Goal: Task Accomplishment & Management: Use online tool/utility

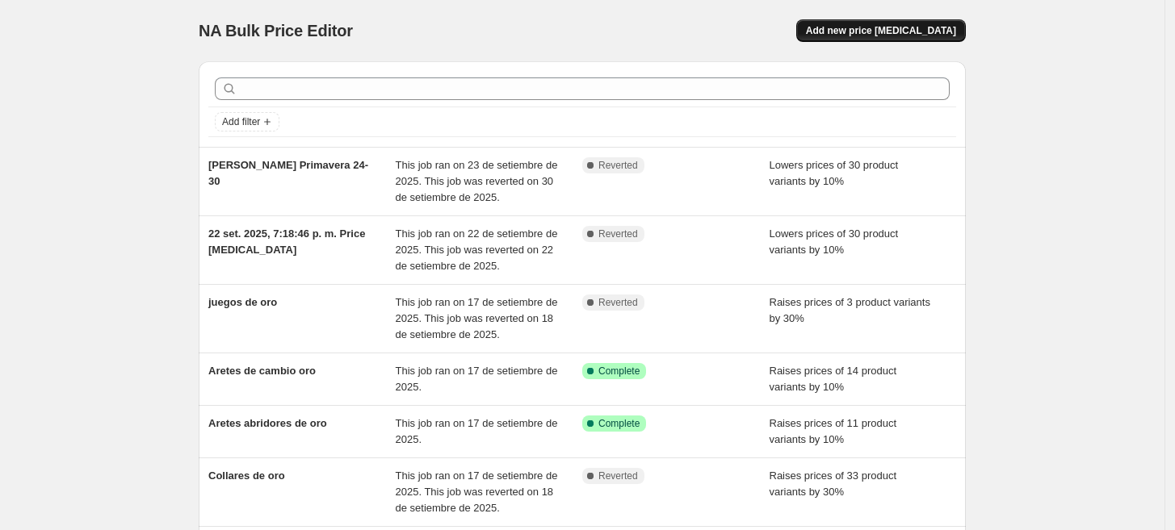
click at [922, 35] on span "Add new price [MEDICAL_DATA]" at bounding box center [881, 30] width 150 height 13
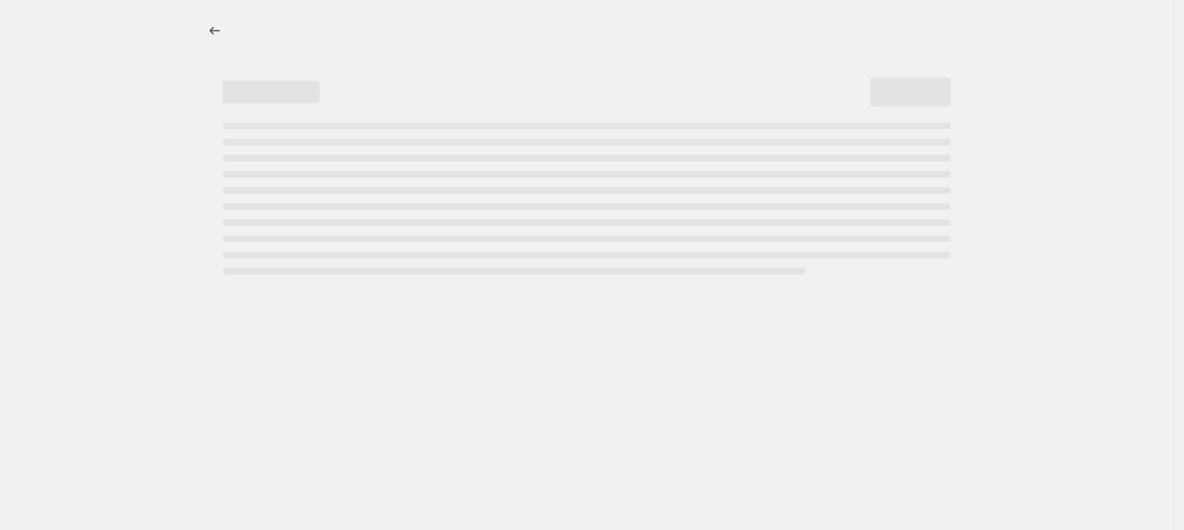
select select "percentage"
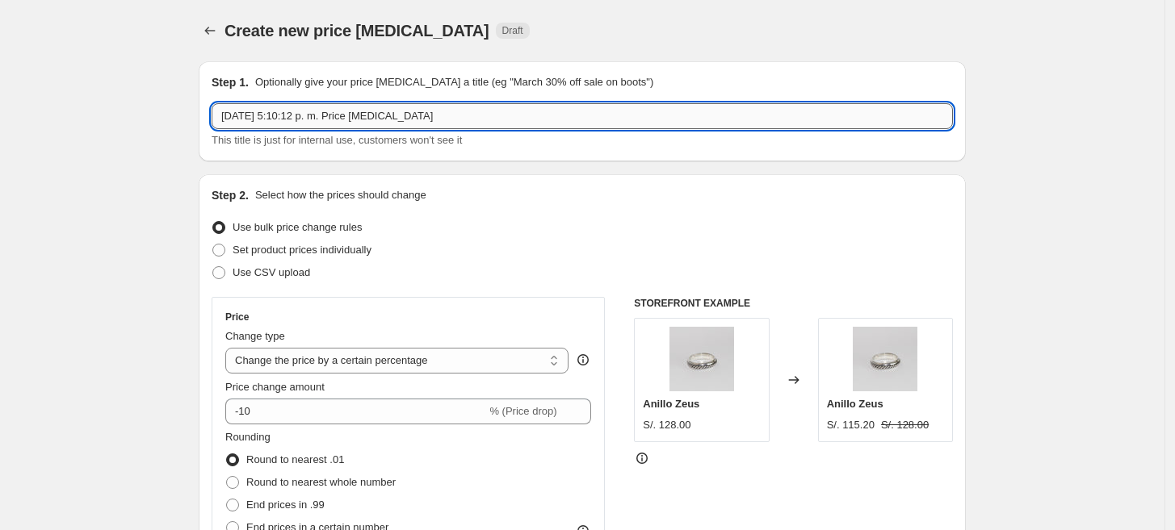
click at [505, 111] on input "[DATE] 5:10:12 p. m. Price [MEDICAL_DATA]" at bounding box center [582, 116] width 741 height 26
drag, startPoint x: 505, startPoint y: 113, endPoint x: 202, endPoint y: 127, distance: 303.0
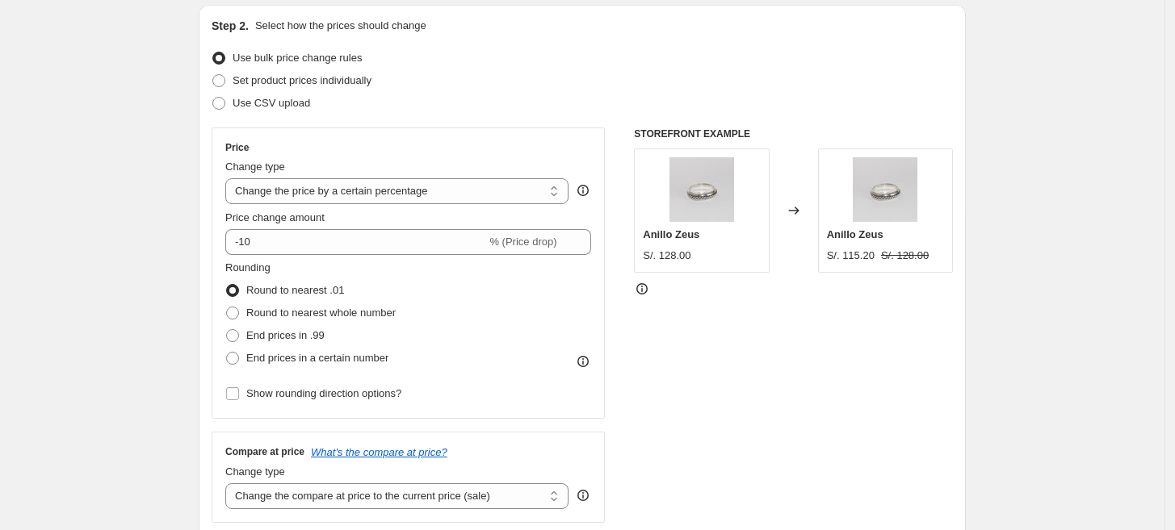
scroll to position [202, 0]
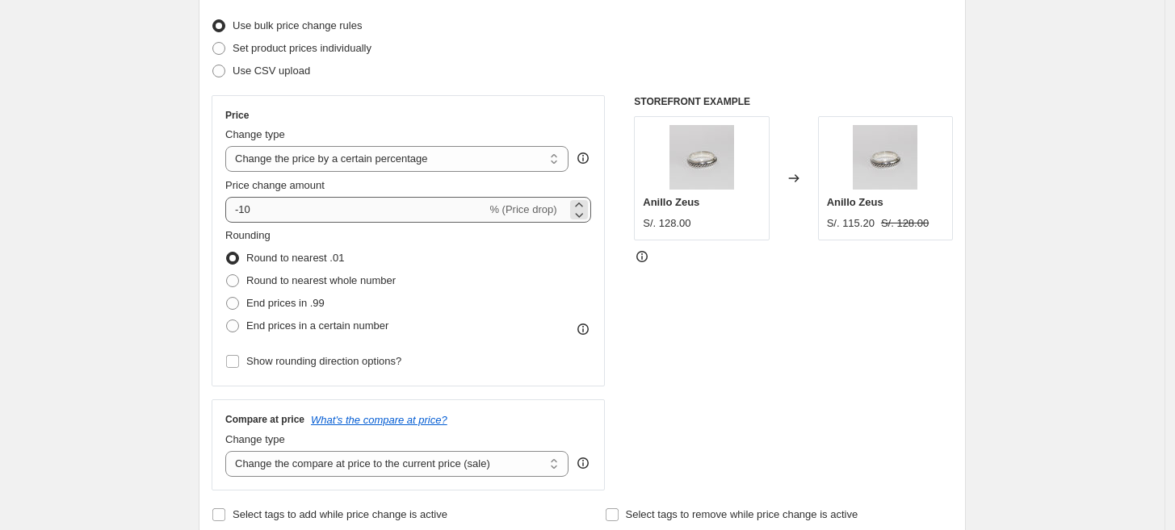
type input "5-10%DESDE8-10HASTA14-10"
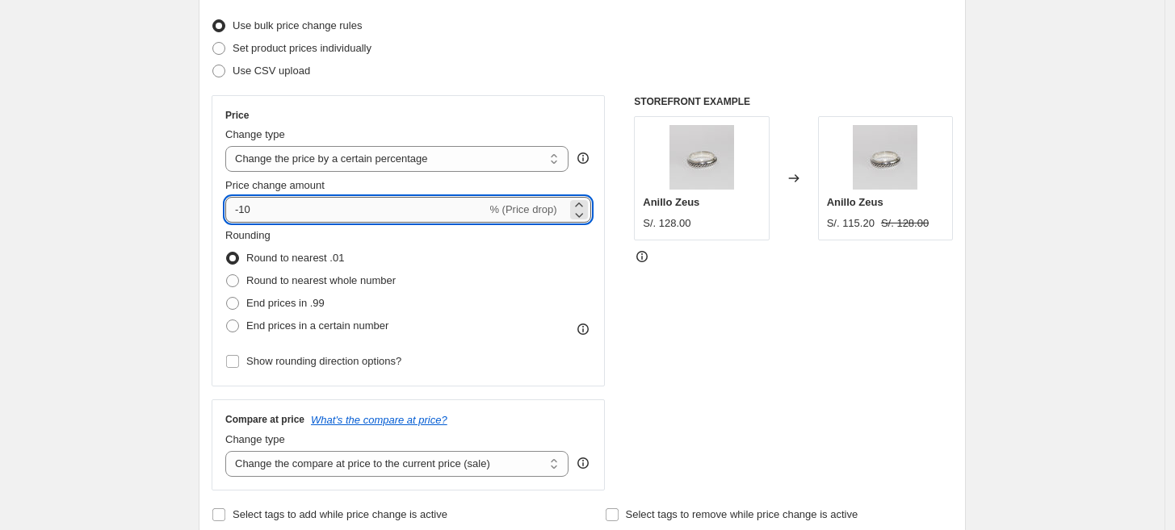
drag, startPoint x: 264, startPoint y: 211, endPoint x: 232, endPoint y: 208, distance: 32.4
click at [232, 208] on input "-10" at bounding box center [355, 210] width 261 height 26
type input "5"
type input "-5"
click at [237, 325] on span at bounding box center [232, 326] width 13 height 13
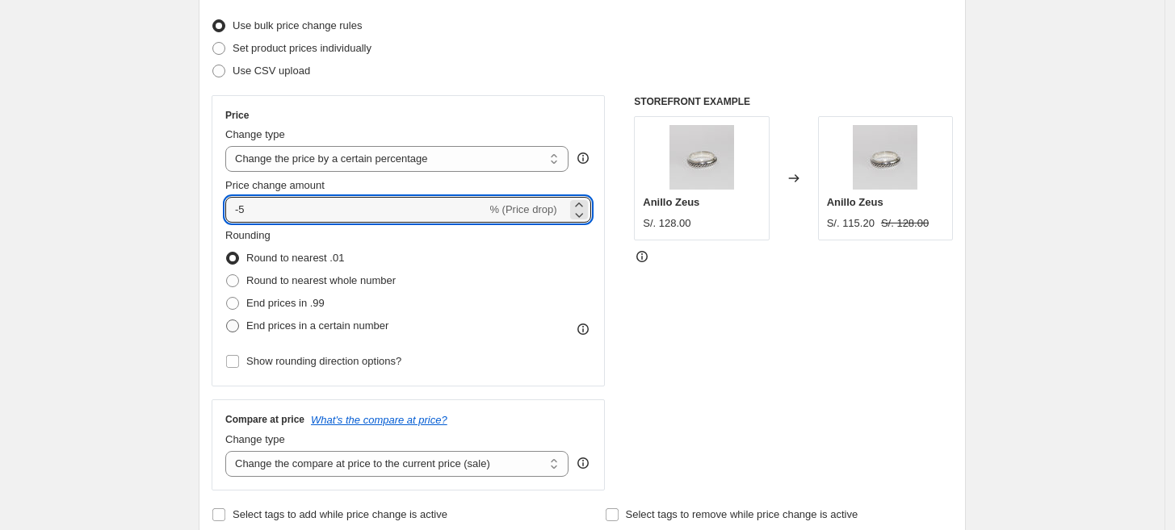
click at [227, 320] on input "End prices in a certain number" at bounding box center [226, 320] width 1 height 1
radio input "true"
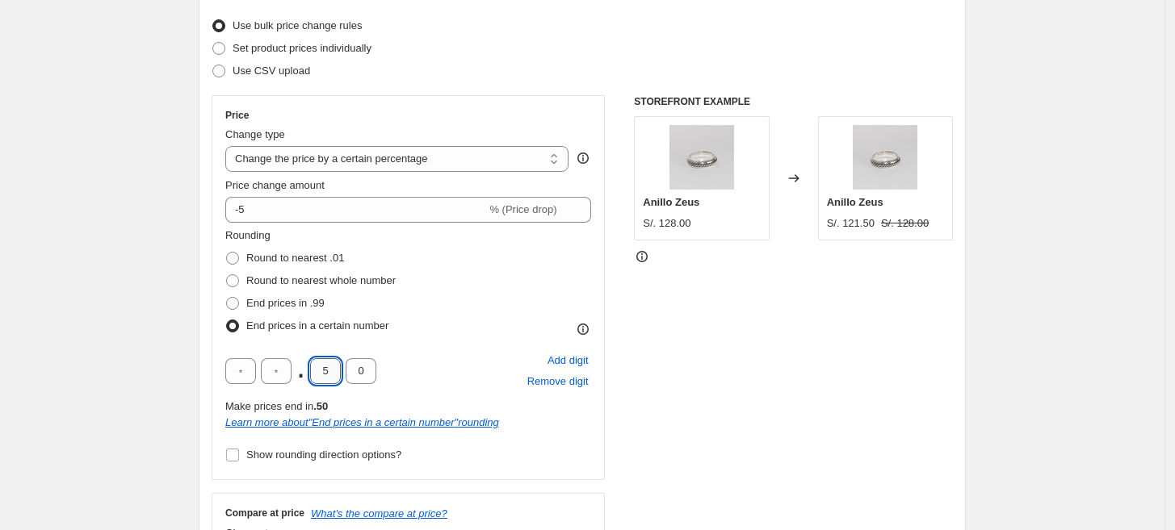
click at [333, 376] on input "5" at bounding box center [325, 371] width 31 height 26
type input "0"
click at [702, 400] on div "STOREFRONT EXAMPLE [PERSON_NAME] S/. 128.00 Changed to Anillo [PERSON_NAME] S/.…" at bounding box center [793, 339] width 319 height 489
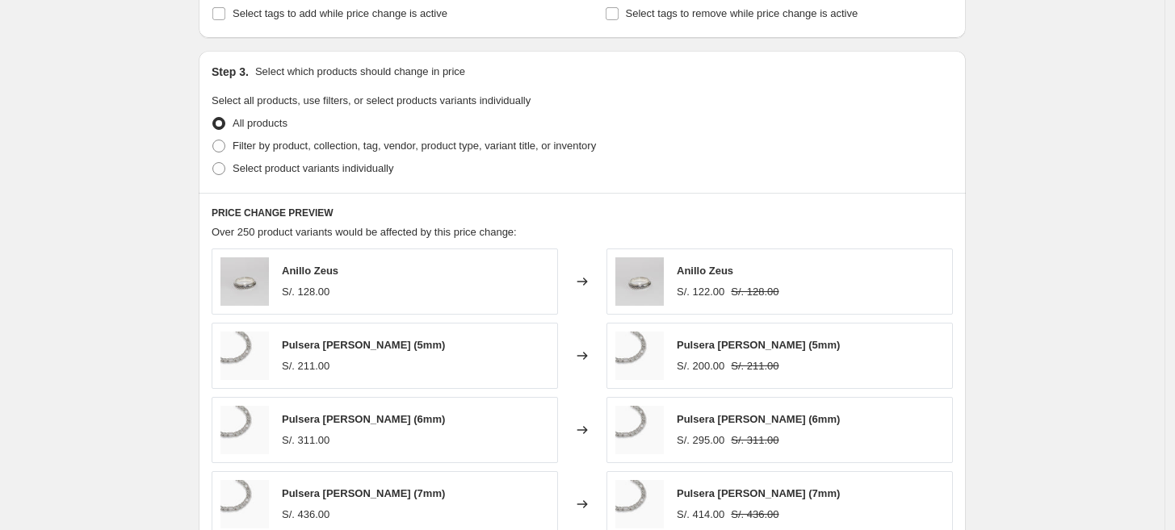
scroll to position [807, 0]
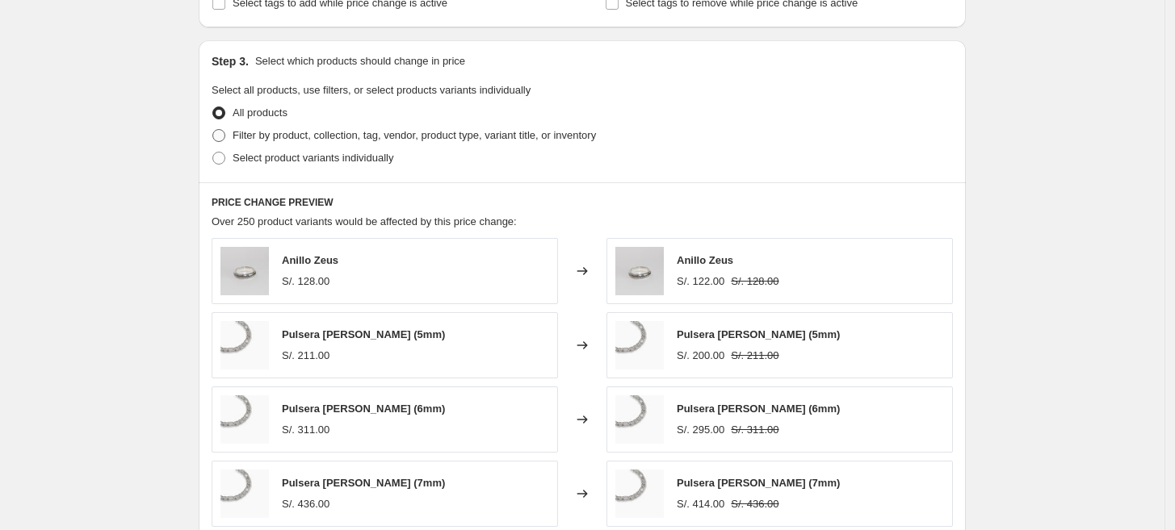
click at [311, 141] on span "Filter by product, collection, tag, vendor, product type, variant title, or inv…" at bounding box center [413, 135] width 363 height 12
click at [213, 130] on input "Filter by product, collection, tag, vendor, product type, variant title, or inv…" at bounding box center [212, 129] width 1 height 1
radio input "true"
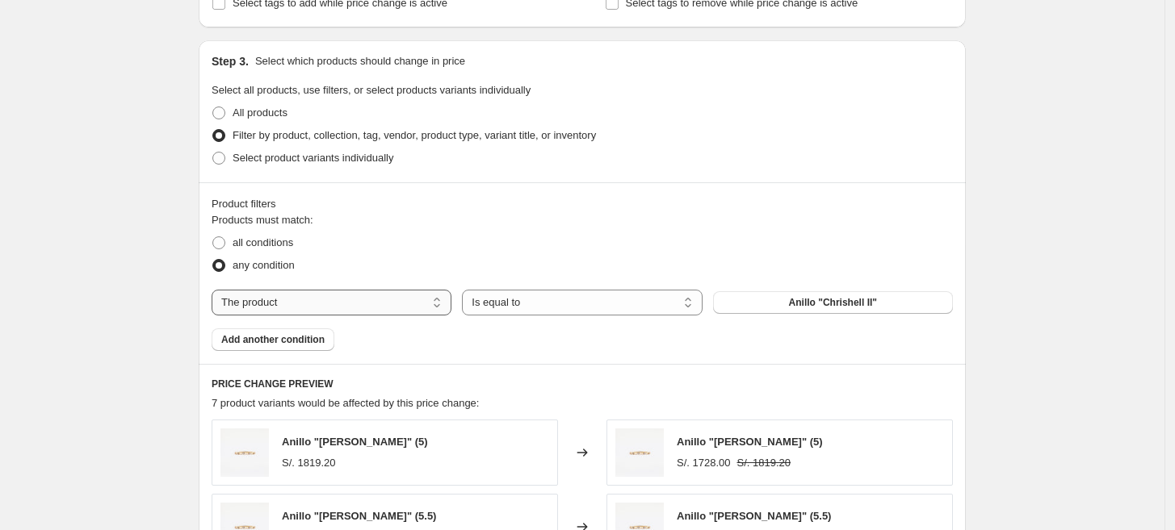
click at [417, 304] on select "The product The product's collection The product's tag The product's vendor The…" at bounding box center [332, 303] width 240 height 26
select select "collection"
click at [824, 307] on span "Anillos" at bounding box center [832, 302] width 32 height 13
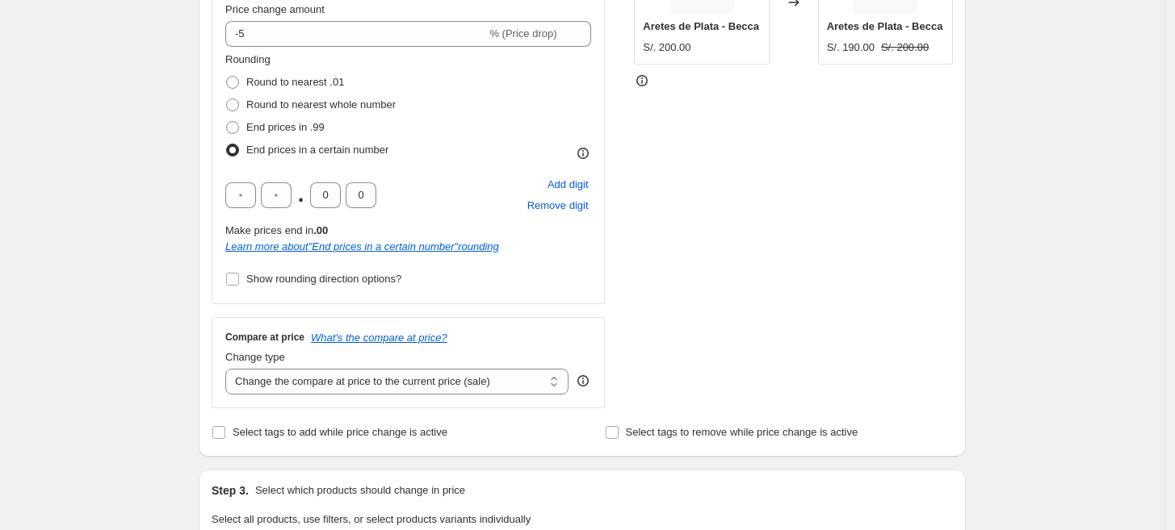
scroll to position [303, 0]
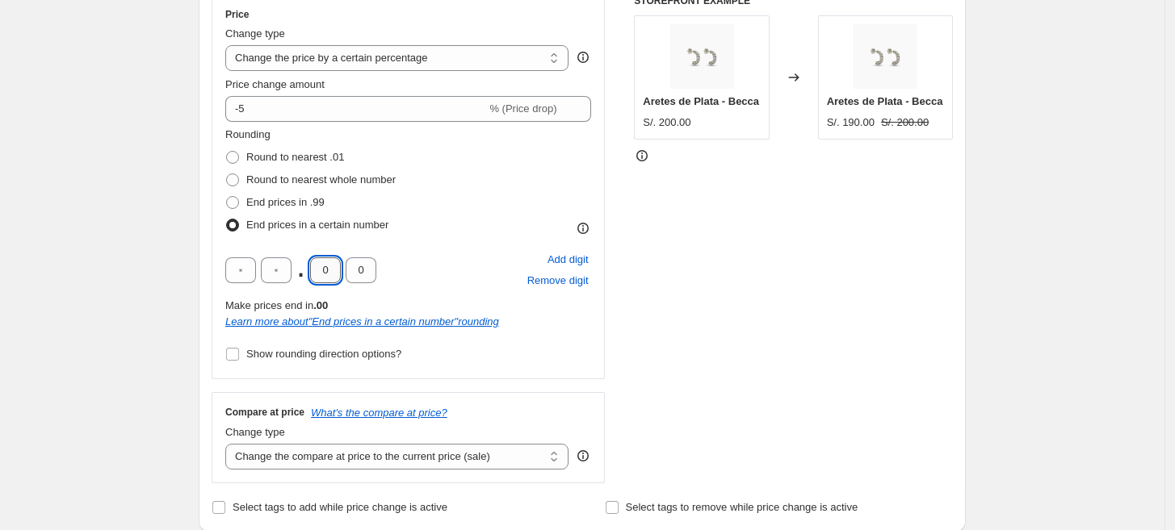
drag, startPoint x: 335, startPoint y: 273, endPoint x: 317, endPoint y: 271, distance: 17.8
click at [317, 271] on input "0" at bounding box center [325, 271] width 31 height 26
type input "9"
click at [814, 297] on div "STOREFRONT EXAMPLE Aretes de Plata - Becca S/. 200.00 Changed to Aretes de Plat…" at bounding box center [793, 238] width 319 height 489
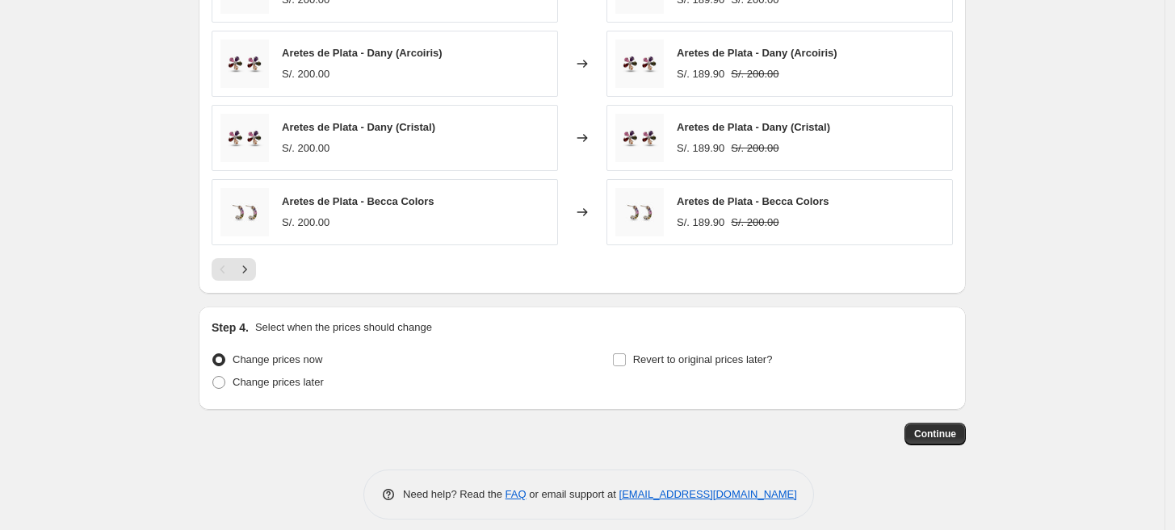
scroll to position [1362, 0]
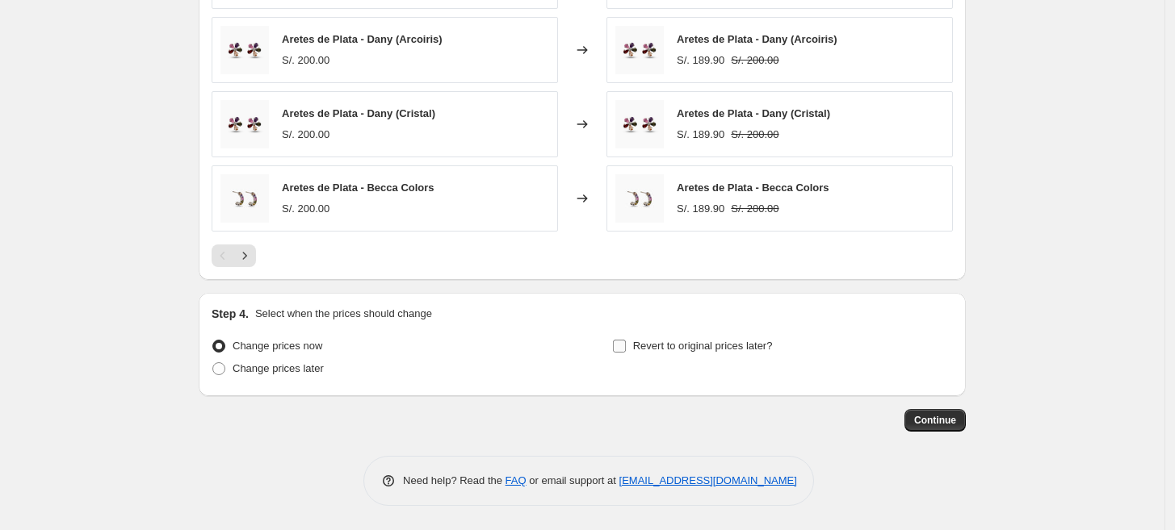
click at [684, 343] on span "Revert to original prices later?" at bounding box center [703, 346] width 140 height 12
click at [626, 343] on input "Revert to original prices later?" at bounding box center [619, 346] width 13 height 13
checkbox input "true"
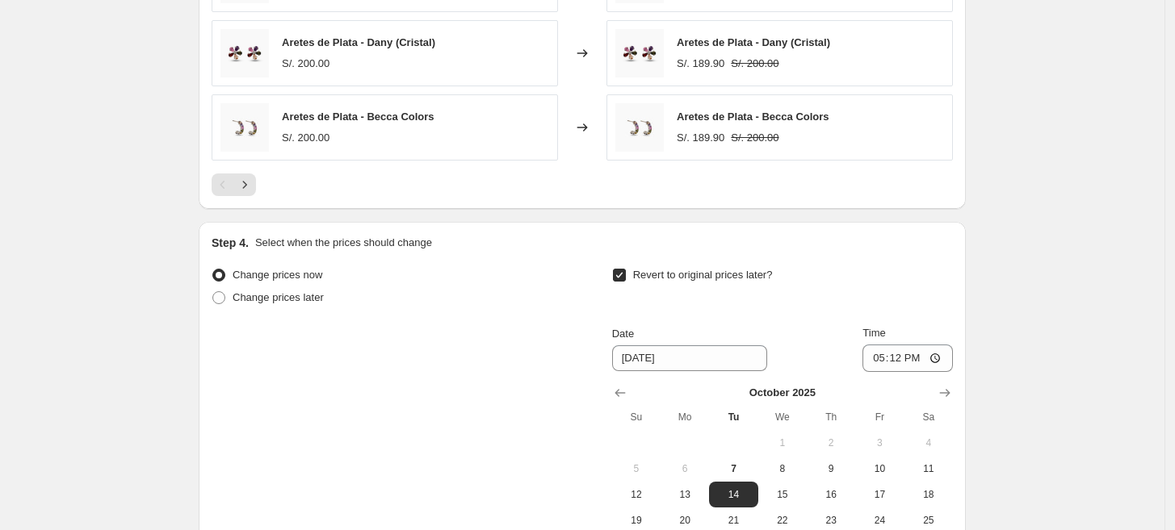
scroll to position [1463, 0]
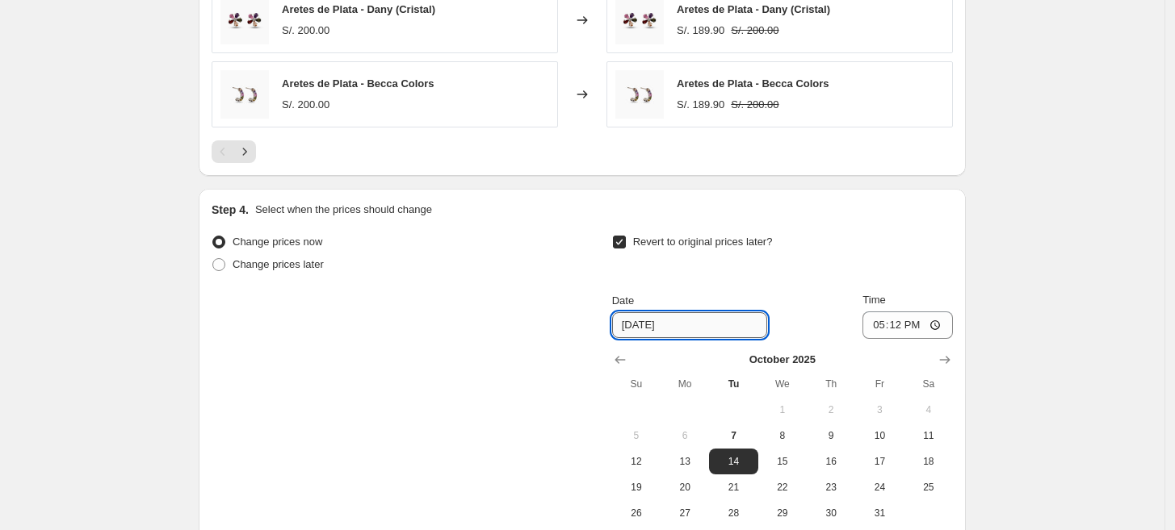
click at [710, 338] on input "[DATE]" at bounding box center [689, 325] width 155 height 26
click at [675, 338] on input "[DATE]" at bounding box center [689, 325] width 155 height 26
click at [642, 321] on input "[DATE]" at bounding box center [689, 325] width 155 height 26
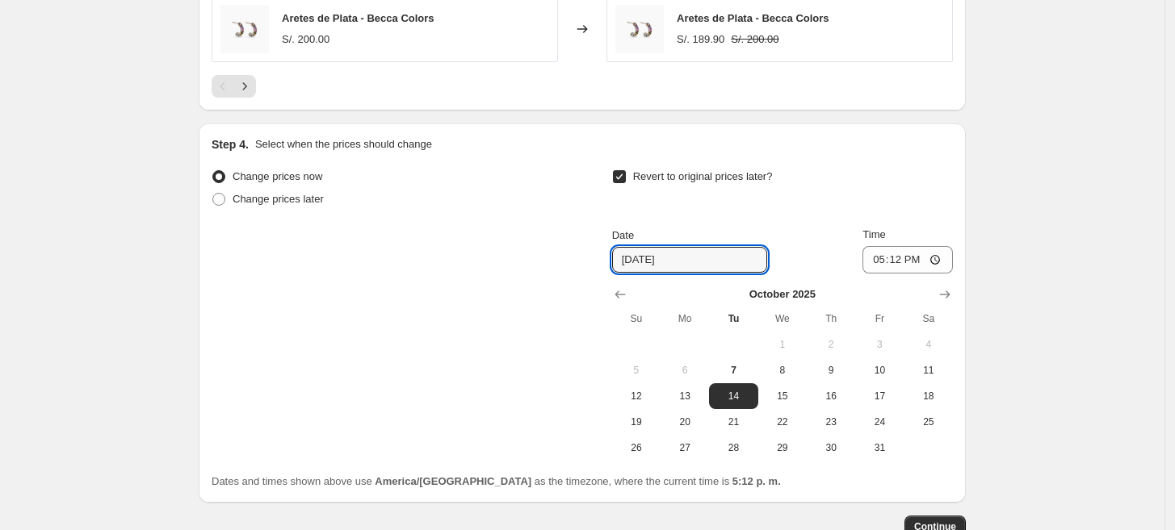
scroll to position [1564, 0]
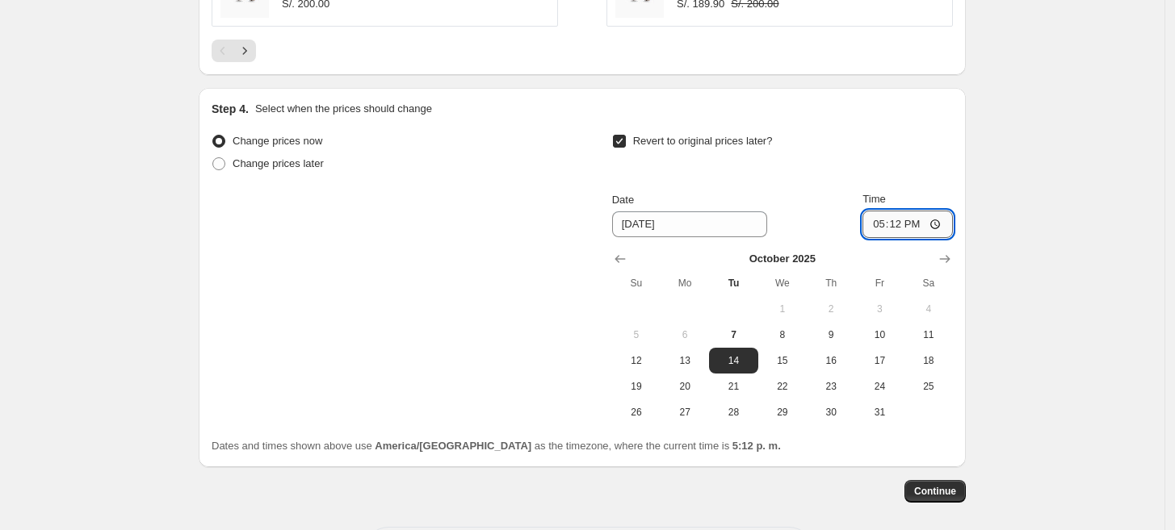
drag, startPoint x: 901, startPoint y: 228, endPoint x: 935, endPoint y: 232, distance: 34.1
click at [935, 232] on input "17:12" at bounding box center [907, 224] width 90 height 27
type input "23:59"
click at [940, 493] on span "Continue" at bounding box center [935, 491] width 42 height 13
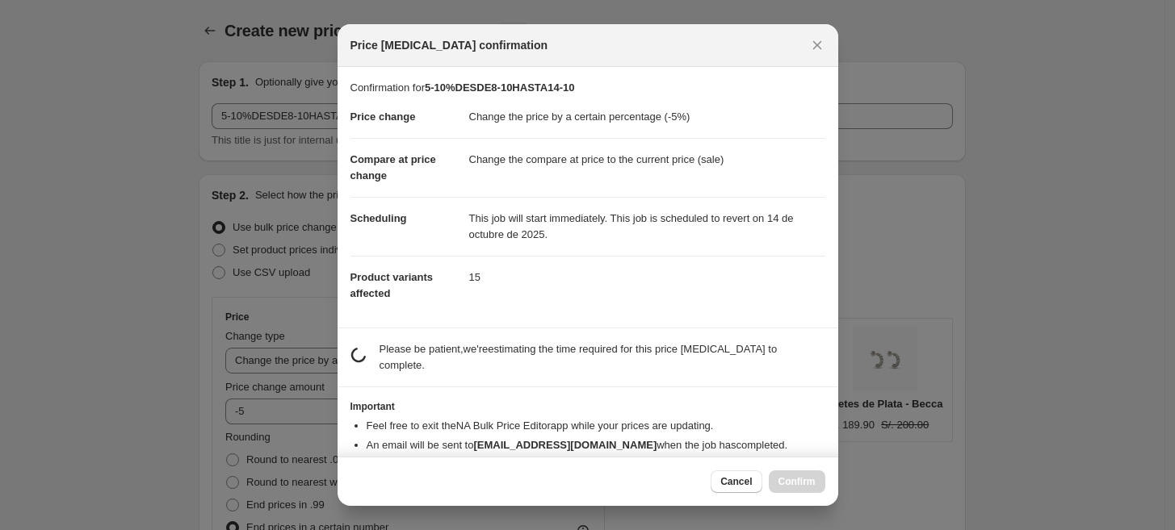
scroll to position [0, 0]
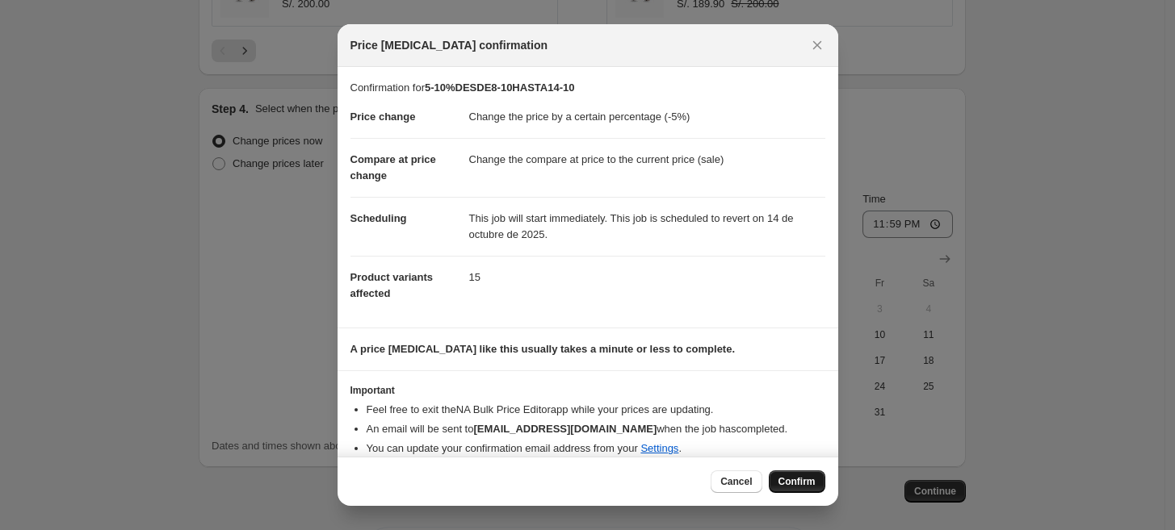
click at [806, 484] on span "Confirm" at bounding box center [796, 481] width 37 height 13
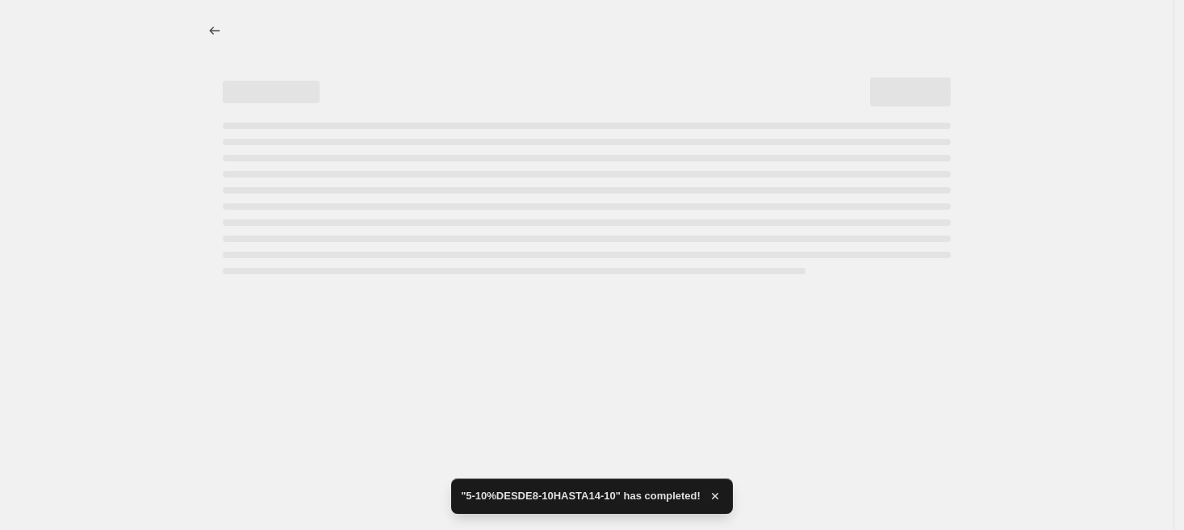
select select "percentage"
select select "collection"
